Goal: Find specific page/section: Find specific page/section

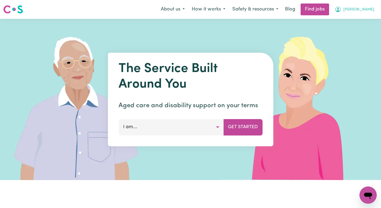
click at [362, 6] on button "[PERSON_NAME]" at bounding box center [354, 9] width 47 height 11
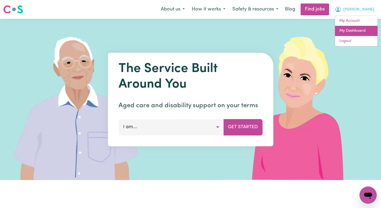
click at [355, 30] on link "My Dashboard" at bounding box center [356, 31] width 42 height 10
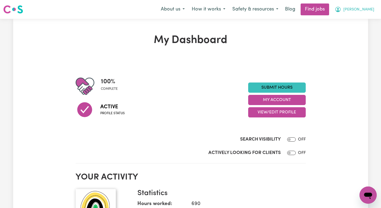
click at [365, 10] on span "[PERSON_NAME]" at bounding box center [358, 10] width 31 height 6
click at [359, 19] on link "My Account" at bounding box center [356, 21] width 42 height 10
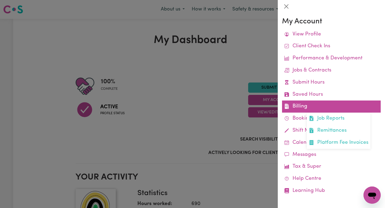
click at [307, 106] on link "Billing Job Reports Remittances Platform Fee Invoices" at bounding box center [331, 107] width 99 height 12
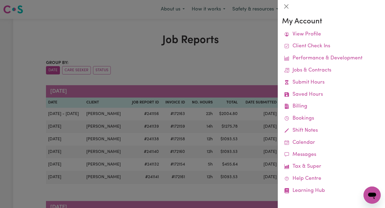
click at [258, 76] on div at bounding box center [192, 104] width 385 height 208
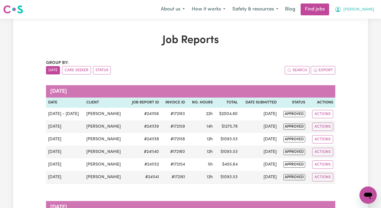
click at [366, 6] on button "[PERSON_NAME]" at bounding box center [354, 9] width 47 height 11
click at [360, 19] on link "My Account" at bounding box center [356, 21] width 42 height 10
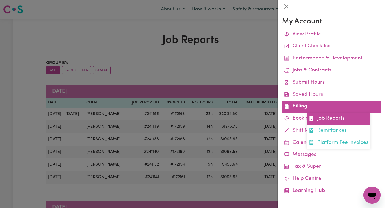
click at [328, 115] on link "Job Reports" at bounding box center [339, 119] width 64 height 12
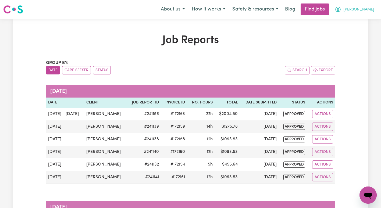
click at [360, 8] on span "[PERSON_NAME]" at bounding box center [358, 10] width 31 height 6
click at [358, 22] on link "My Account" at bounding box center [356, 21] width 42 height 10
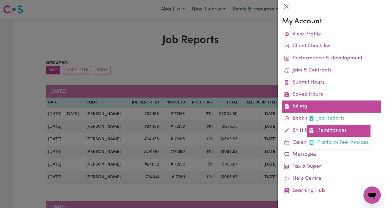
click at [320, 129] on link "Remittances" at bounding box center [339, 131] width 64 height 12
